Goal: Find specific page/section: Find specific page/section

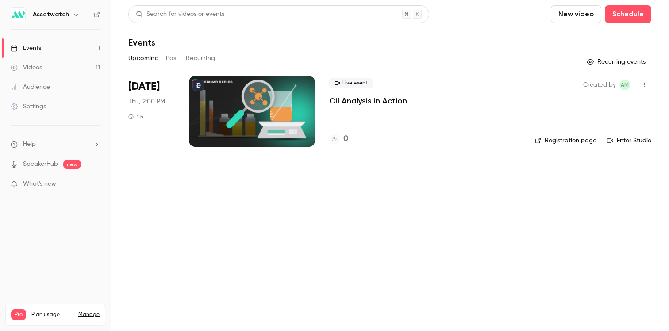
click at [171, 63] on button "Past" at bounding box center [172, 58] width 13 height 14
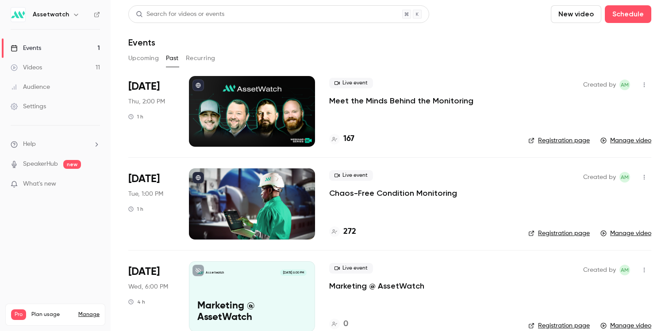
click at [363, 100] on p "Meet the Minds Behind the Monitoring" at bounding box center [401, 101] width 144 height 11
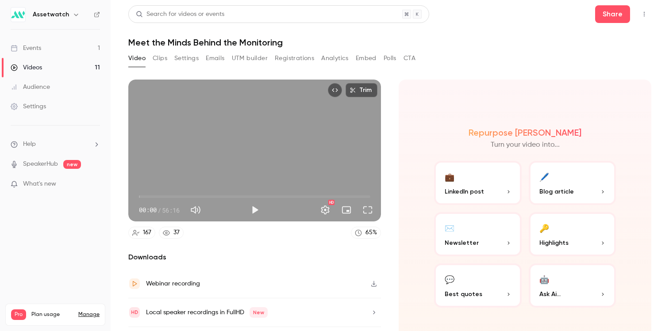
click at [281, 55] on button "Registrations" at bounding box center [294, 58] width 39 height 14
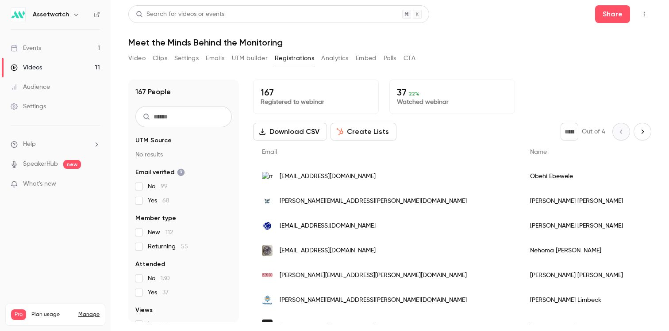
click at [217, 61] on button "Emails" at bounding box center [215, 58] width 19 height 14
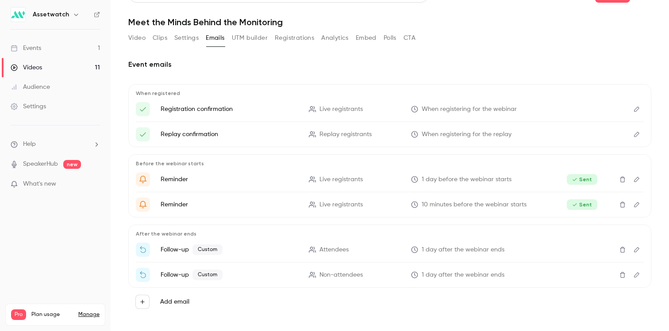
scroll to position [19, 0]
click at [633, 249] on icon "Edit" at bounding box center [636, 251] width 7 height 6
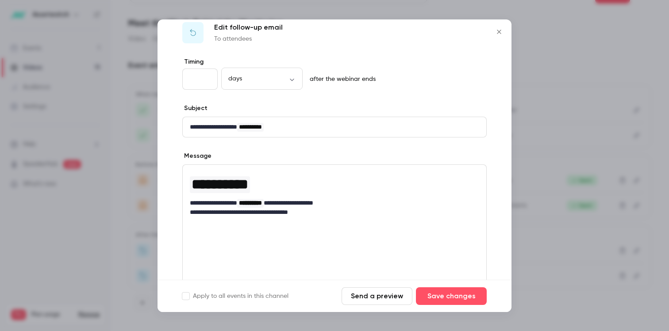
scroll to position [112, 0]
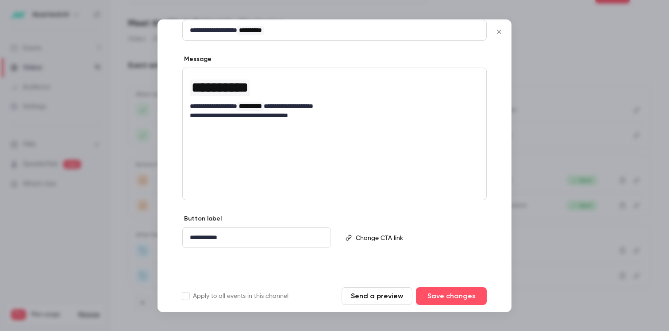
click at [390, 243] on div "editor" at bounding box center [419, 238] width 134 height 20
click at [498, 34] on icon "Close" at bounding box center [499, 31] width 11 height 7
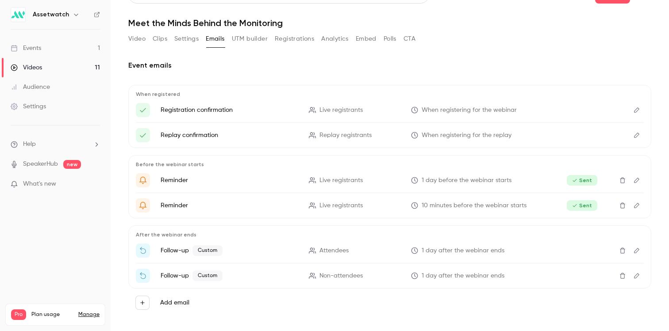
click at [50, 48] on link "Events 1" at bounding box center [55, 48] width 111 height 19
